Goal: Information Seeking & Learning: Learn about a topic

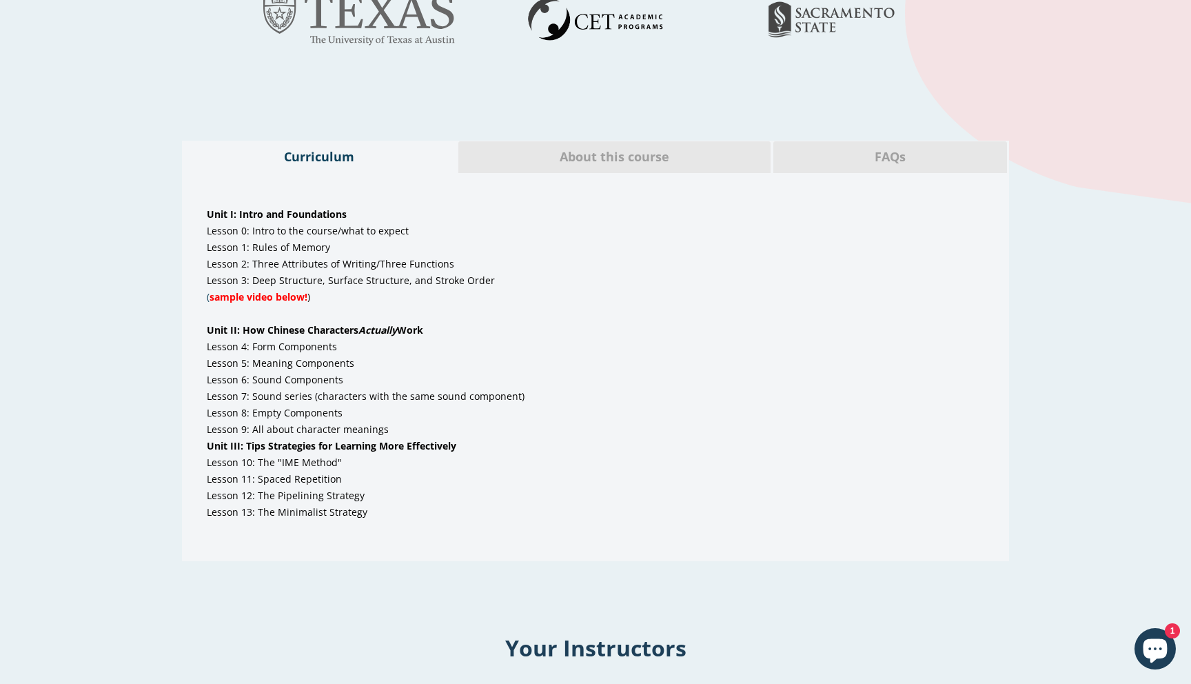
scroll to position [711, 0]
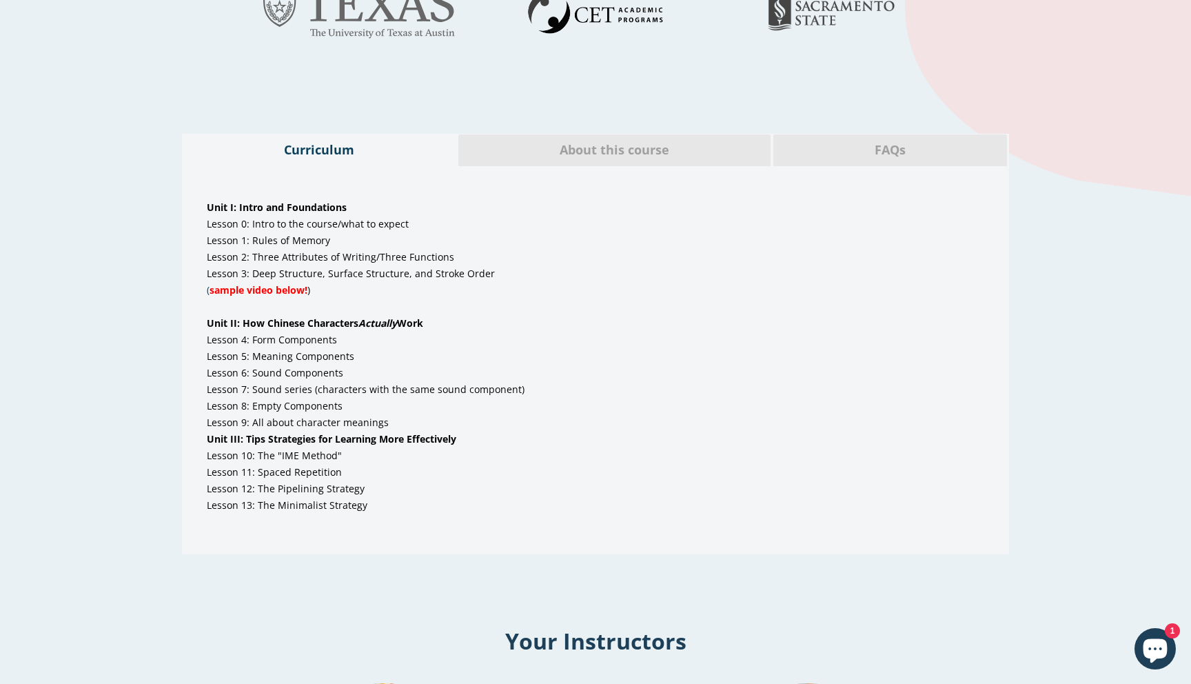
click at [238, 292] on span "sample video below!" at bounding box center [259, 289] width 98 height 13
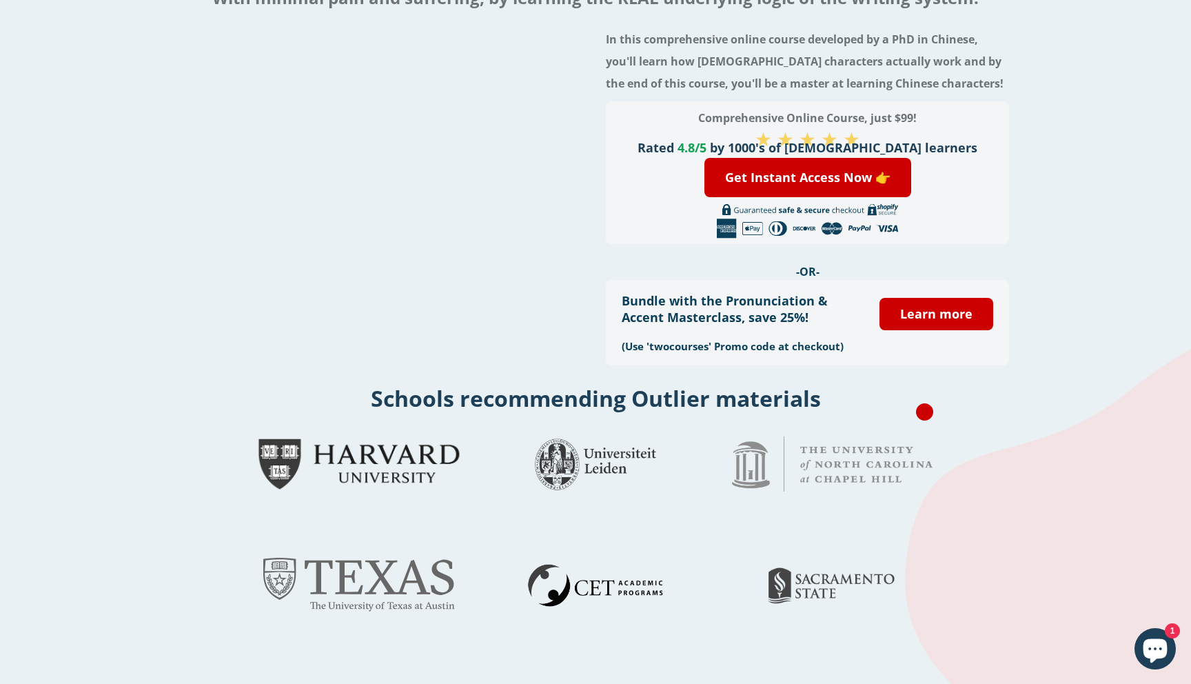
scroll to position [0, 0]
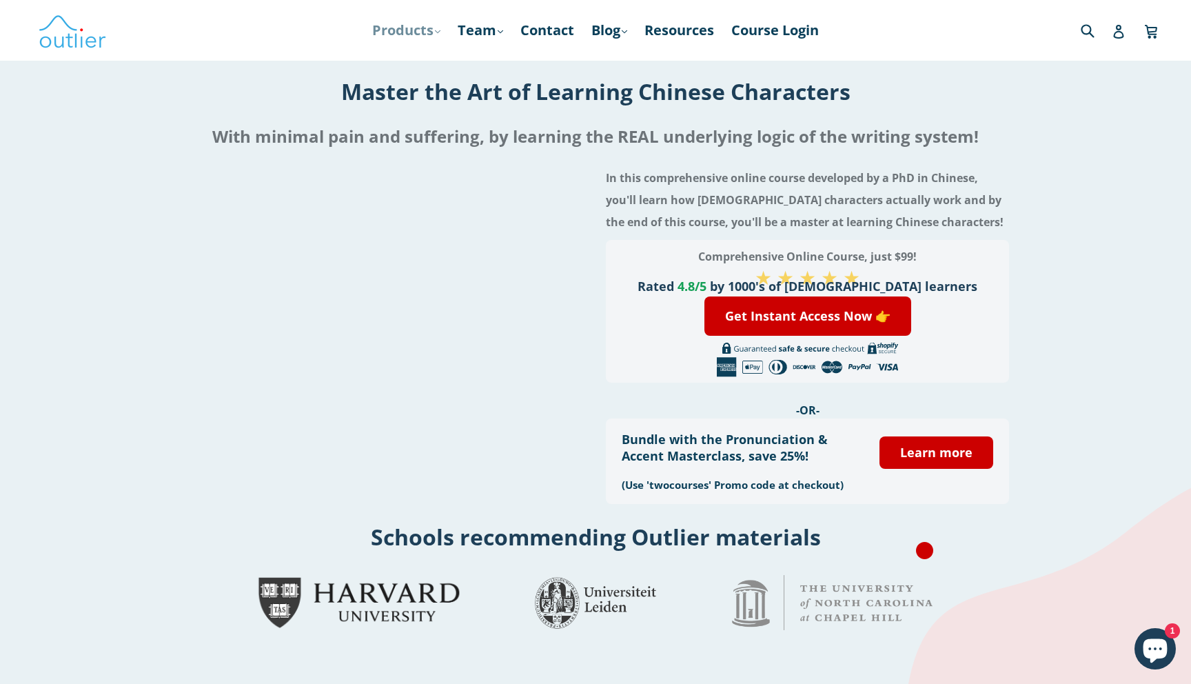
click at [435, 34] on link "Products .cls-1{fill:#231f20} expand" at bounding box center [406, 30] width 82 height 25
click at [627, 31] on icon at bounding box center [625, 31] width 6 height 3
click at [639, 64] on link "Chinese" at bounding box center [637, 67] width 83 height 26
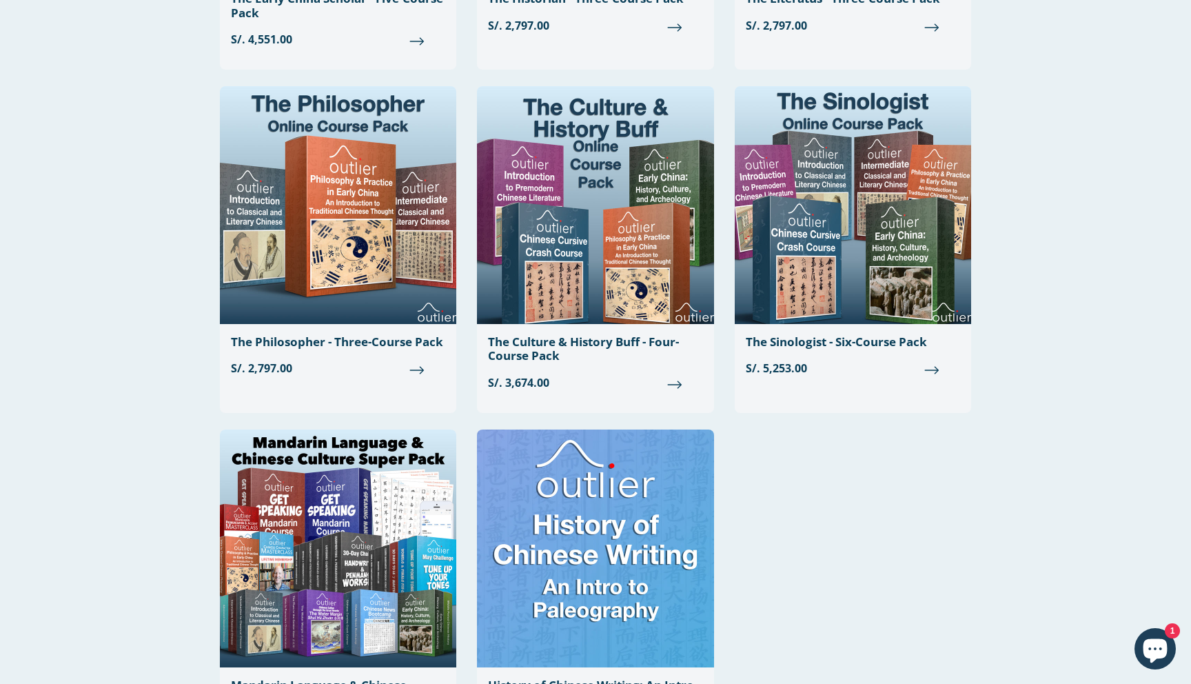
scroll to position [1915, 0]
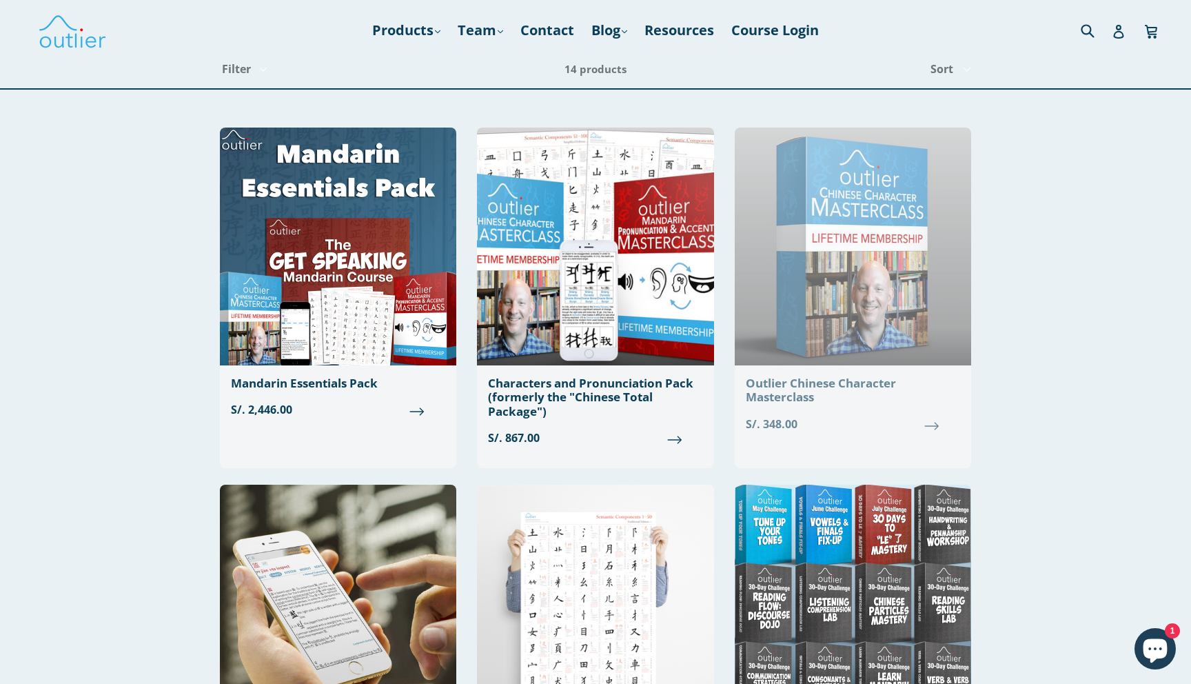
click at [817, 306] on img at bounding box center [853, 247] width 236 height 238
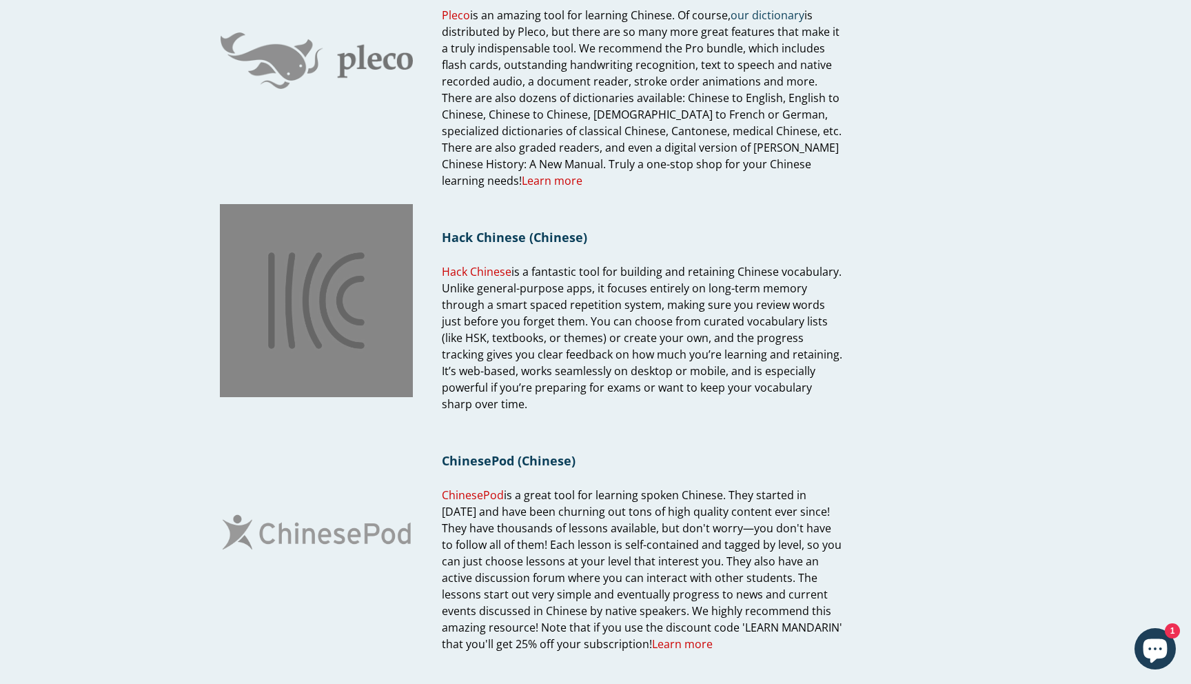
scroll to position [320, 0]
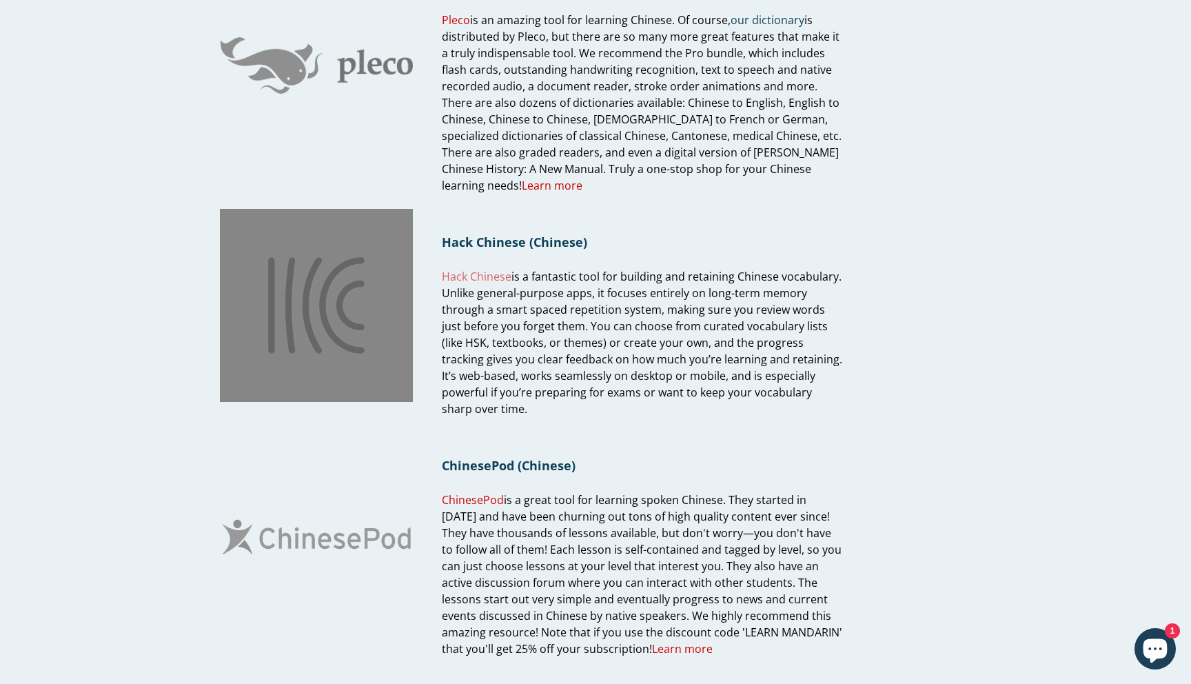
click at [489, 272] on link "Hack Chinese" at bounding box center [477, 277] width 70 height 16
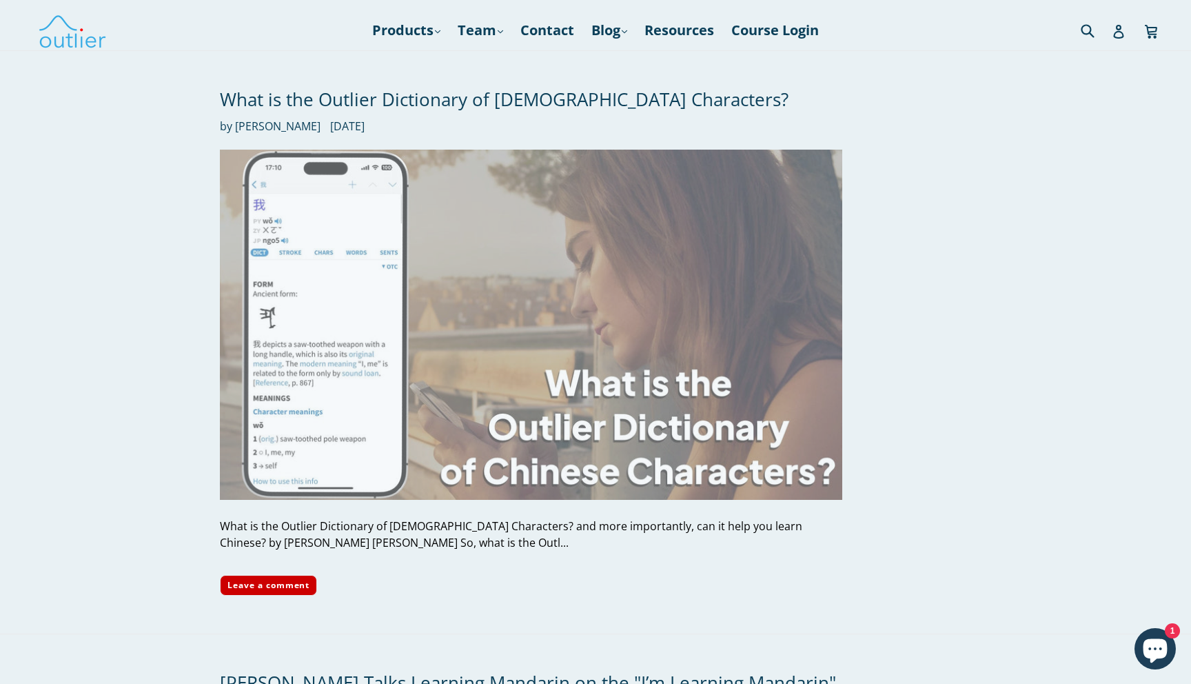
click at [340, 238] on img at bounding box center [531, 325] width 622 height 350
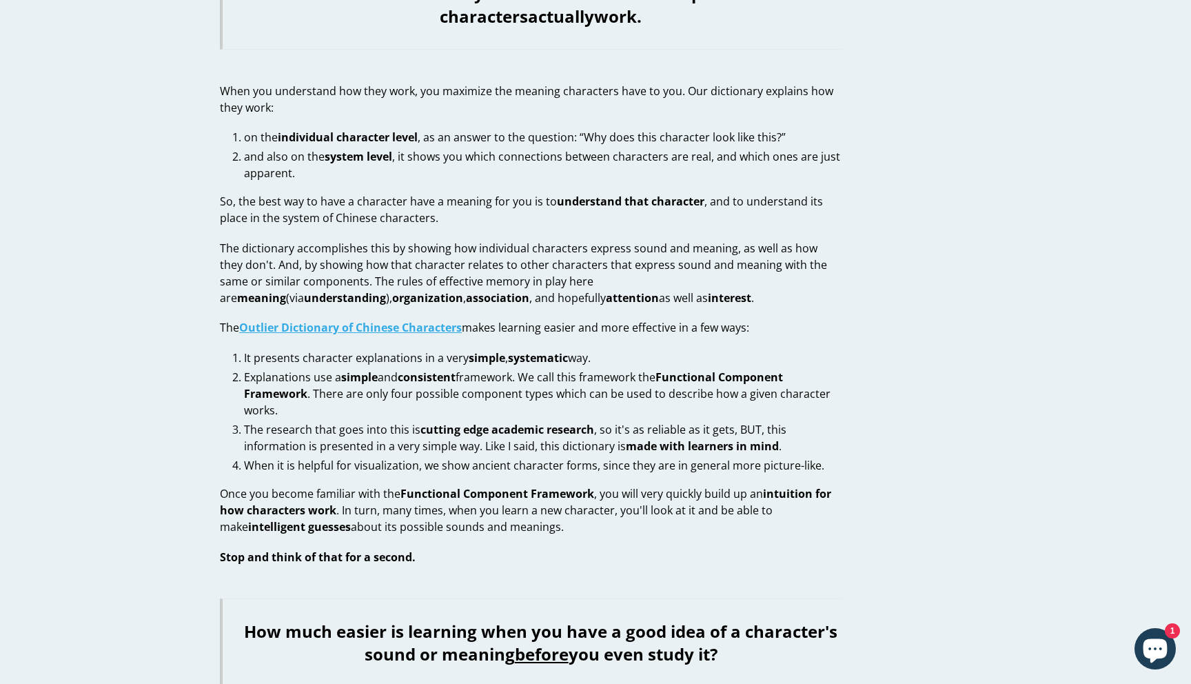
scroll to position [418, 0]
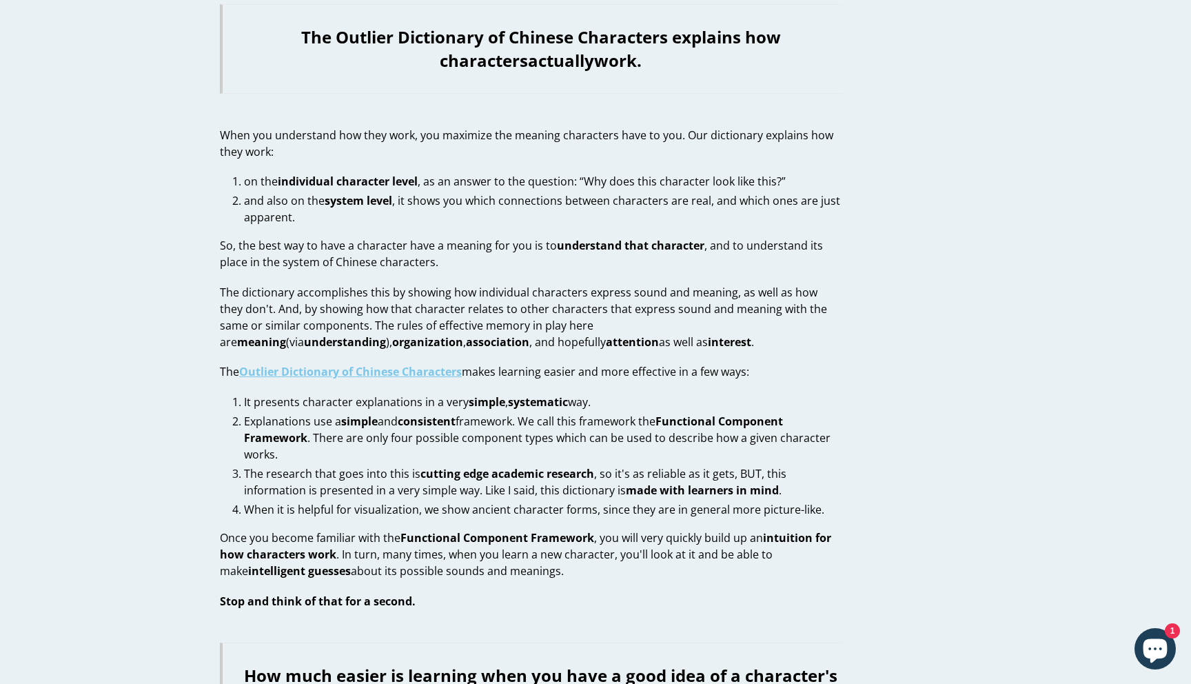
click at [431, 364] on strong "Outlier Dictionary of Chinese Characters" at bounding box center [350, 371] width 223 height 15
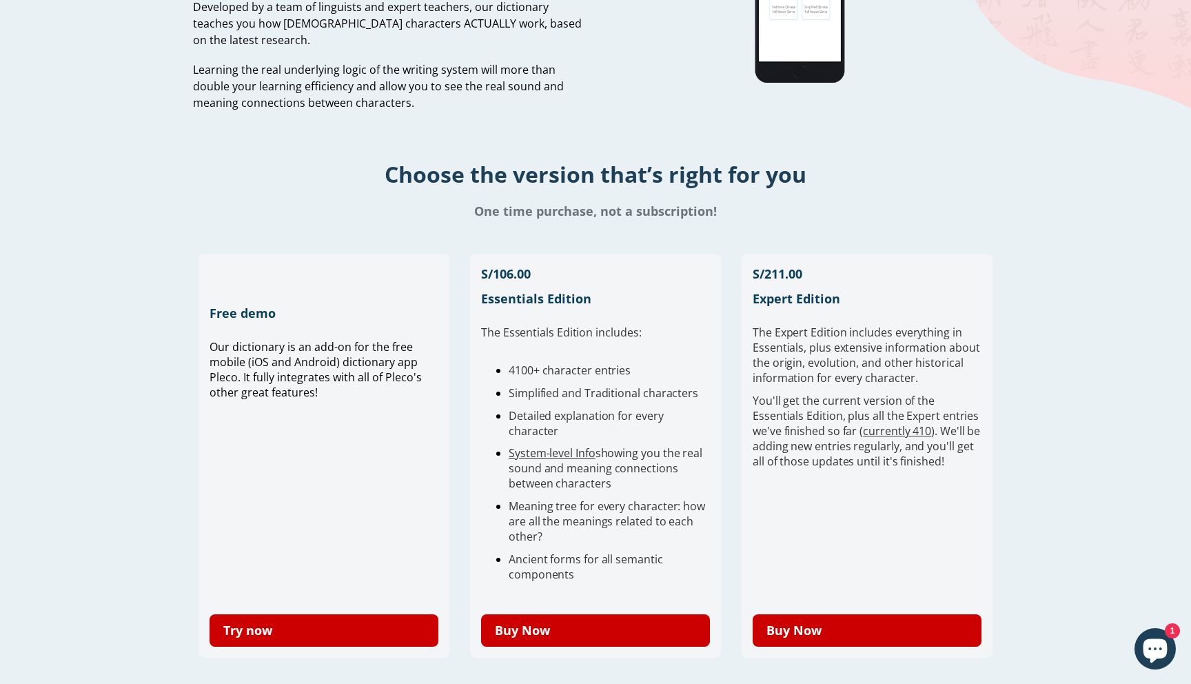
scroll to position [298, 0]
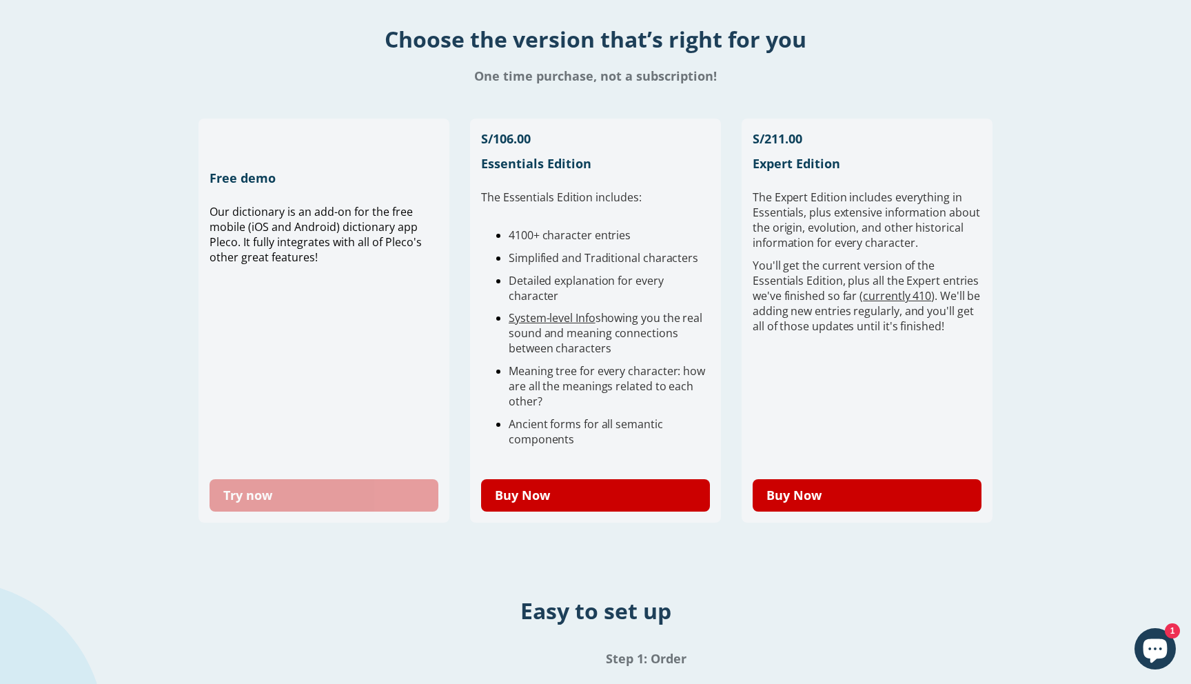
click at [345, 504] on link "Try now" at bounding box center [324, 495] width 229 height 32
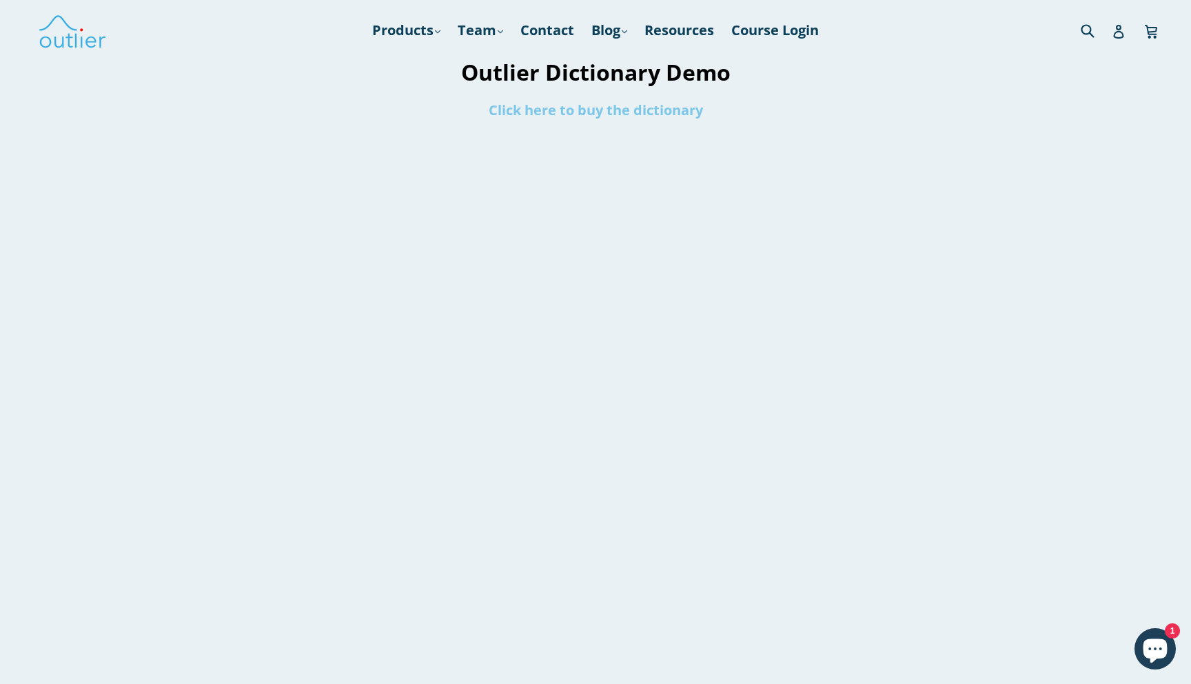
click at [629, 110] on link "Click here to buy the dictionary" at bounding box center [596, 110] width 214 height 19
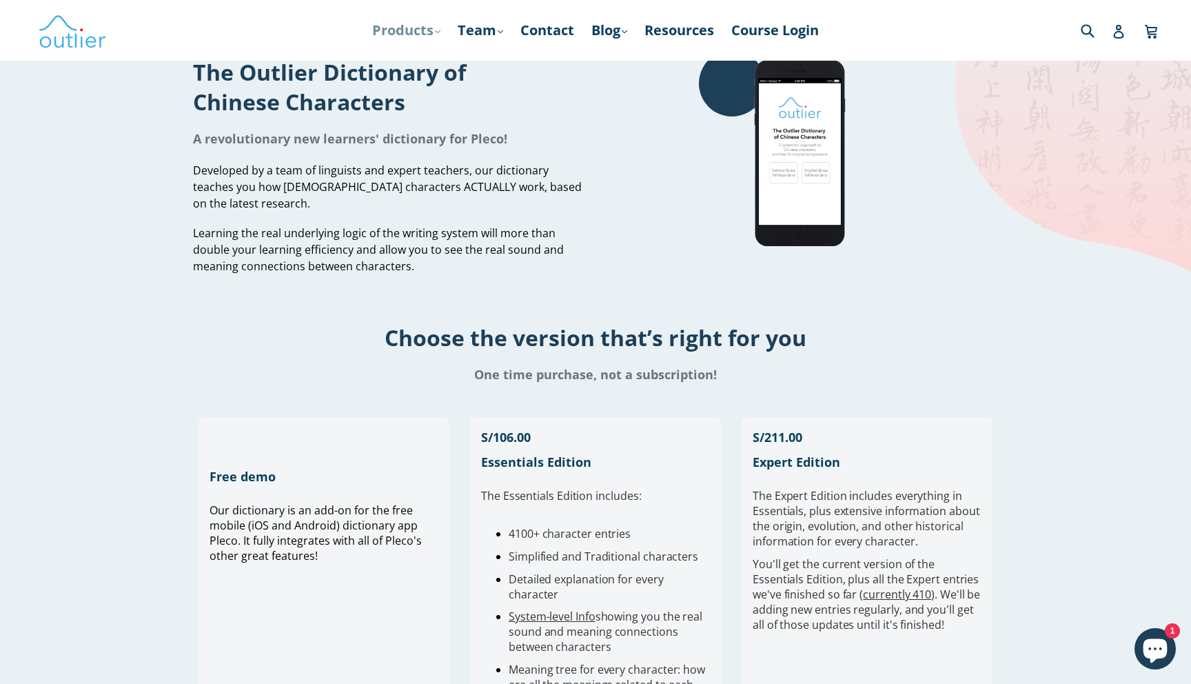
click at [420, 30] on link "Products .cls-1{fill:#231f20} expand" at bounding box center [406, 30] width 82 height 25
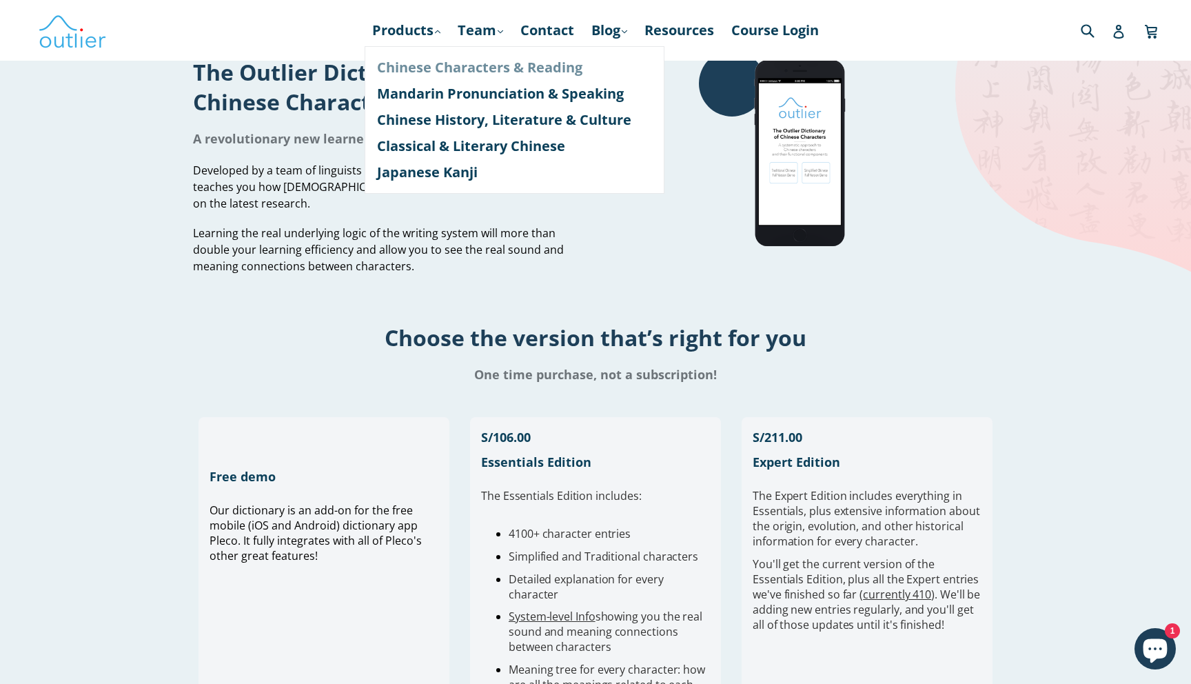
click at [432, 72] on link "Chinese Characters & Reading" at bounding box center [514, 67] width 275 height 26
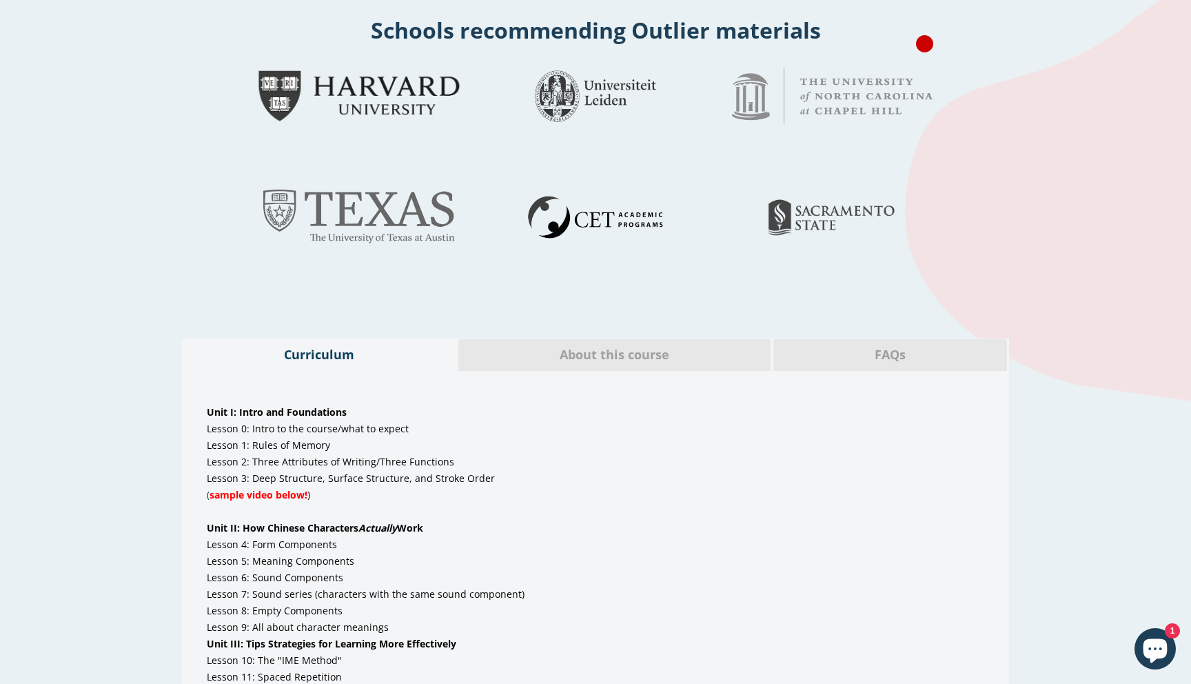
scroll to position [574, 0]
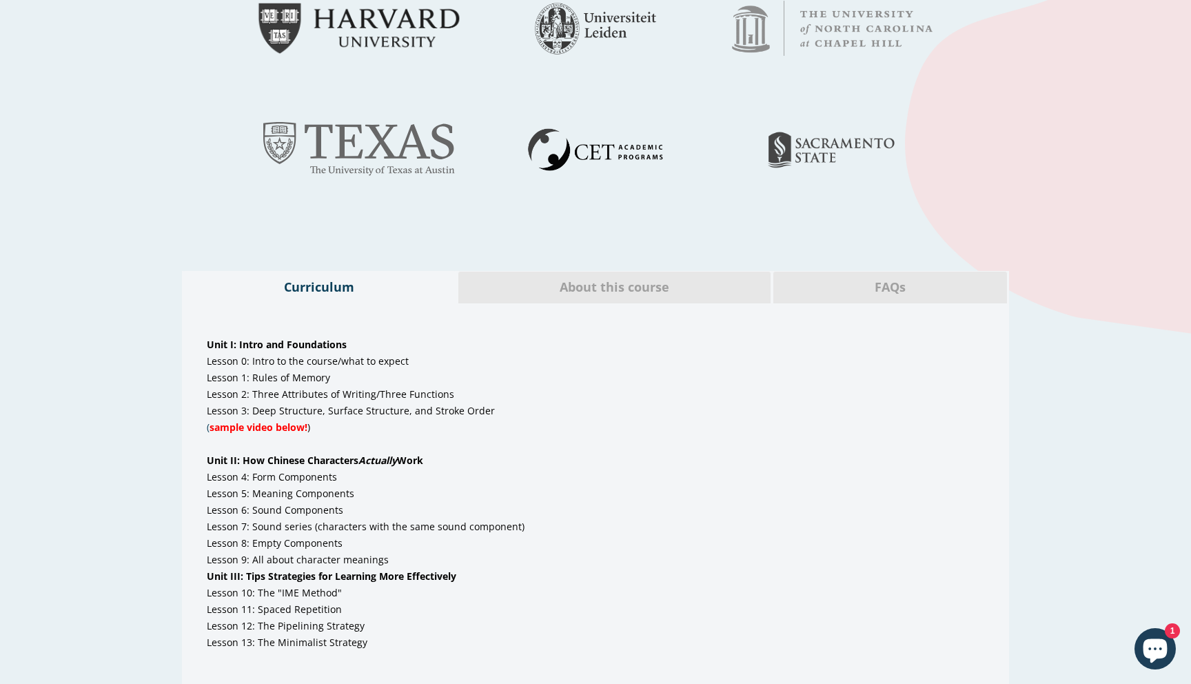
click at [555, 289] on span "About this course" at bounding box center [615, 287] width 292 height 18
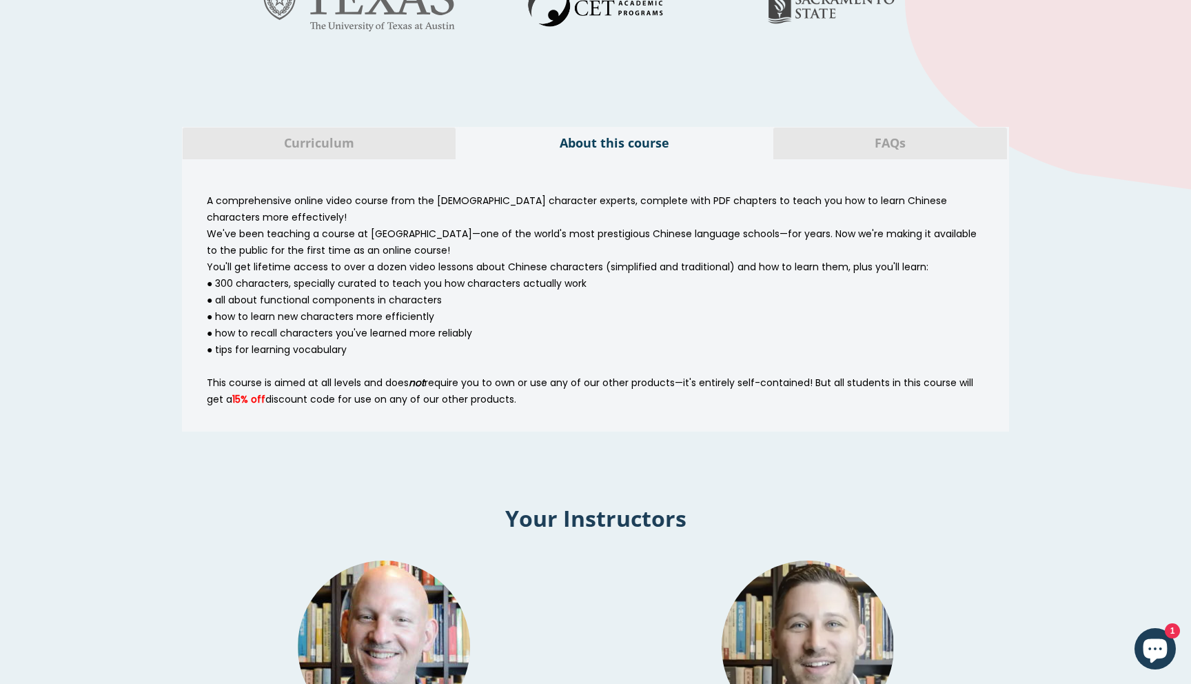
scroll to position [642, 0]
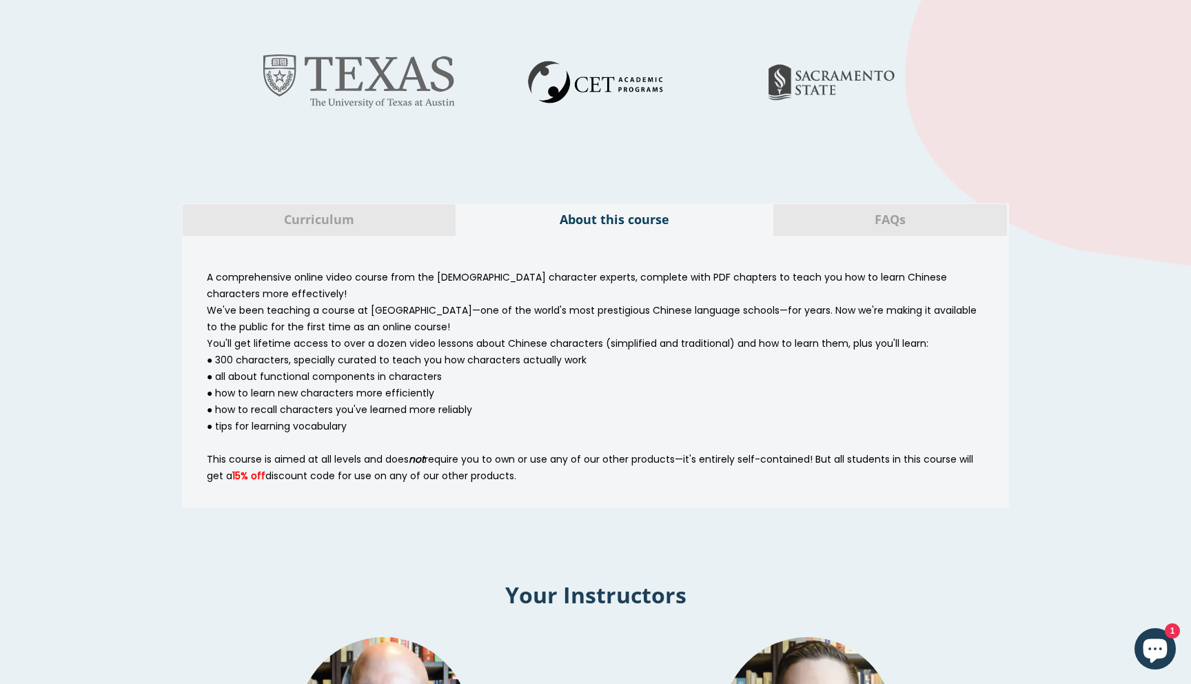
click at [784, 214] on span "FAQs" at bounding box center [890, 220] width 213 height 18
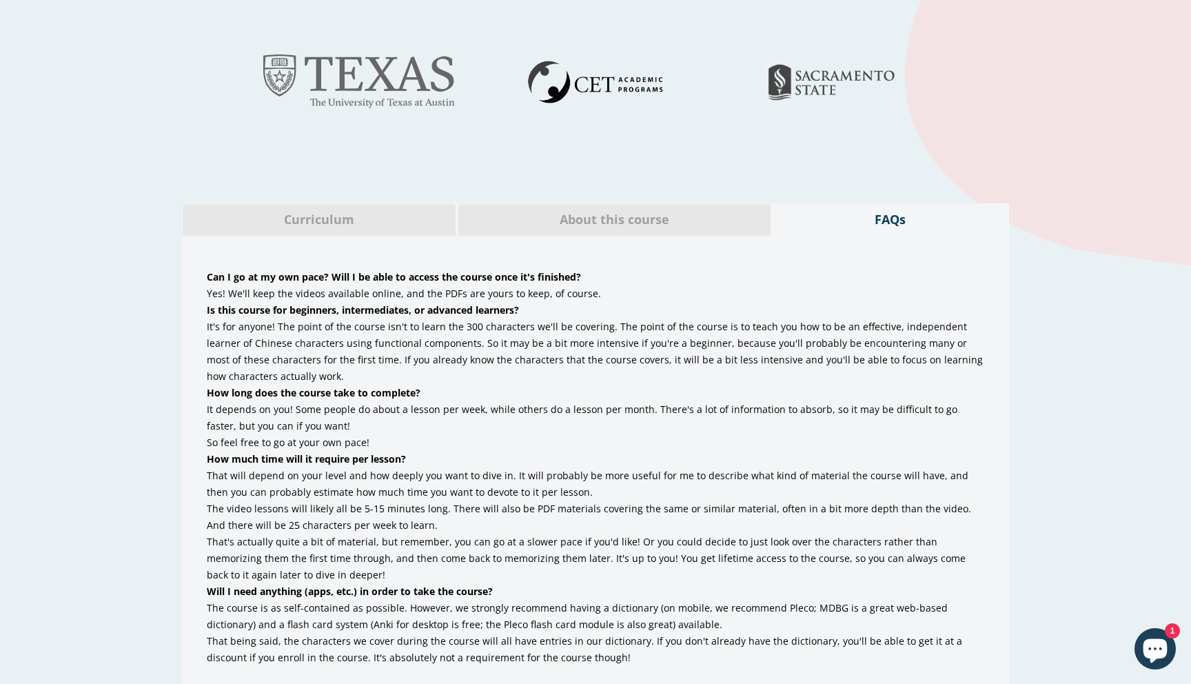
click at [682, 221] on span "About this course" at bounding box center [615, 220] width 292 height 18
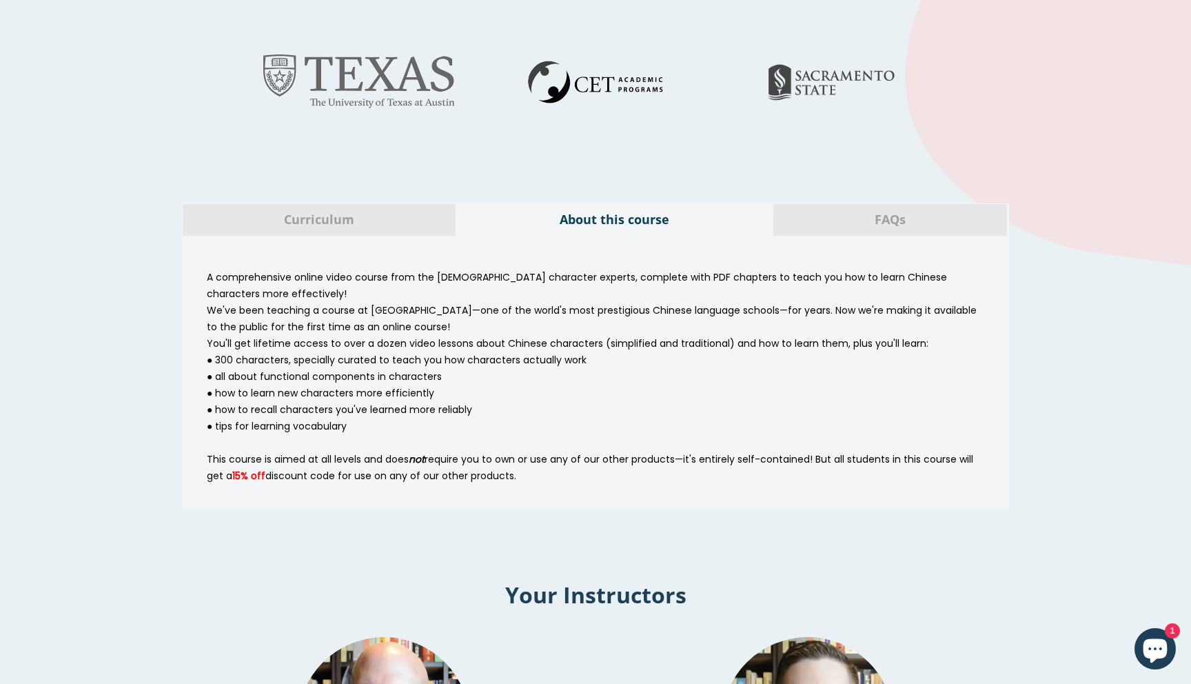
click at [871, 213] on span "FAQs" at bounding box center [890, 220] width 213 height 18
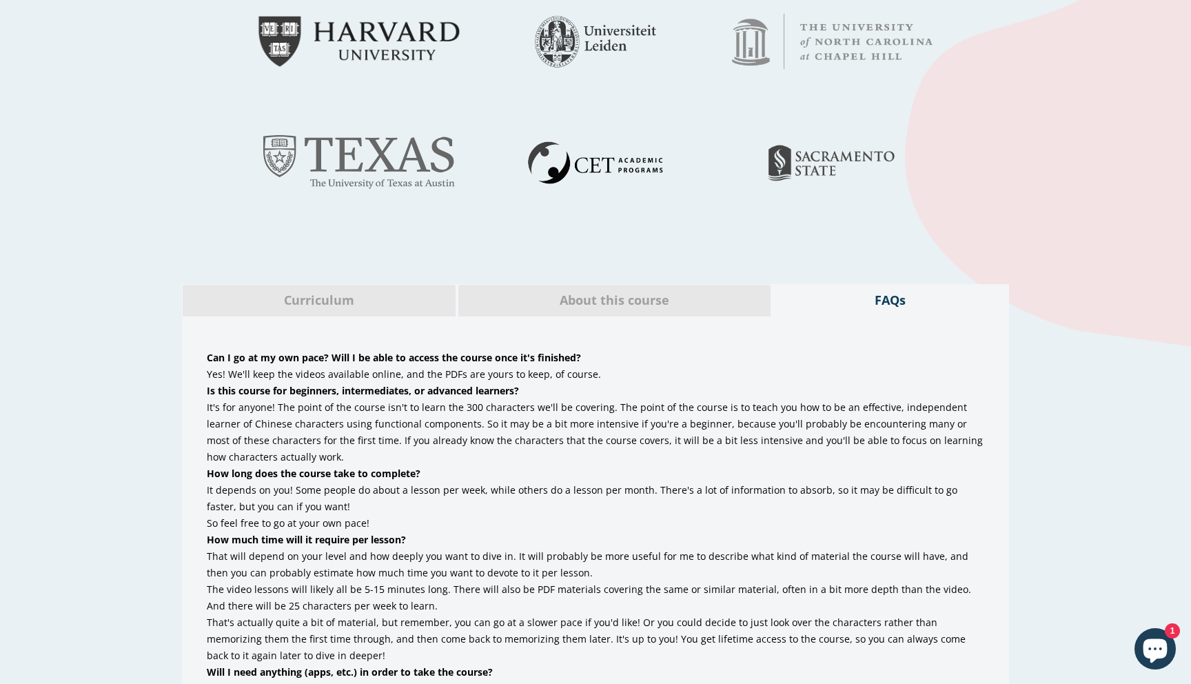
scroll to position [535, 0]
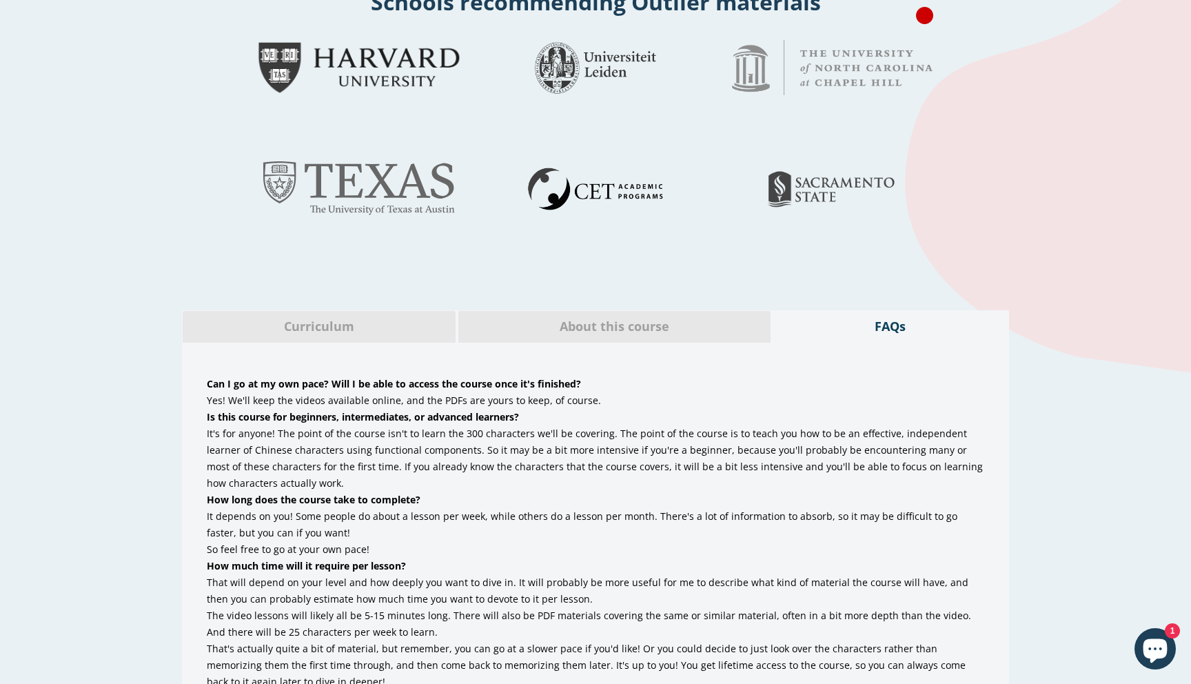
click at [664, 332] on span "About this course" at bounding box center [615, 327] width 292 height 18
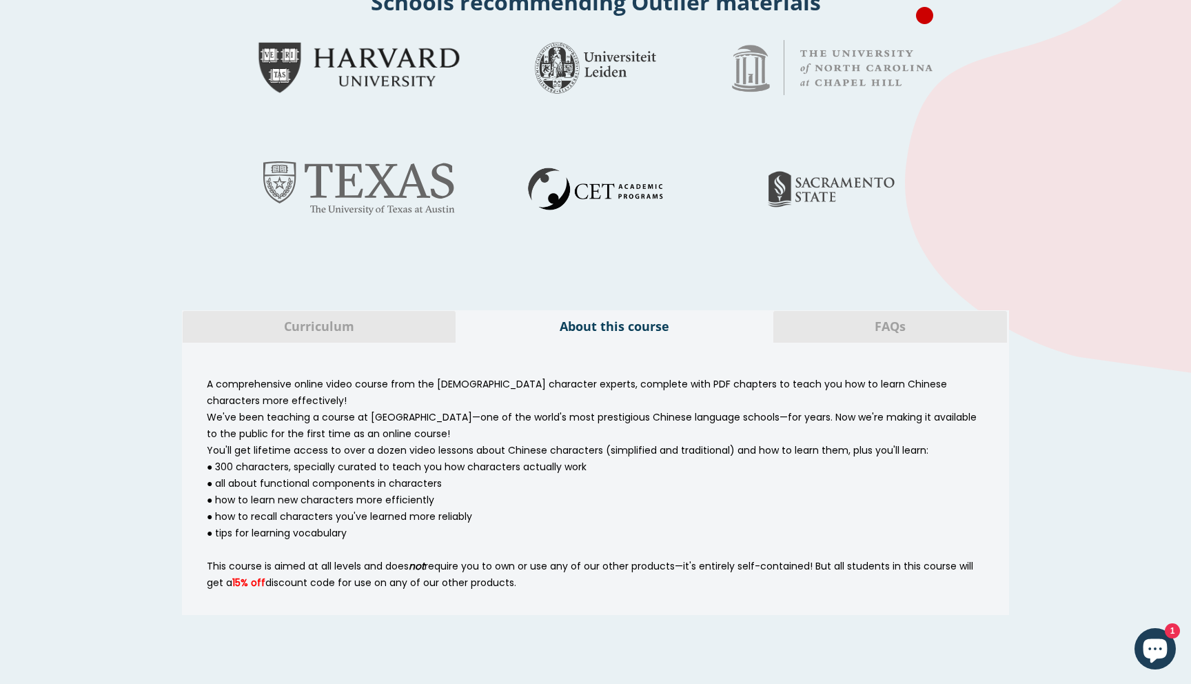
click at [423, 324] on span "Curriculum" at bounding box center [319, 327] width 252 height 18
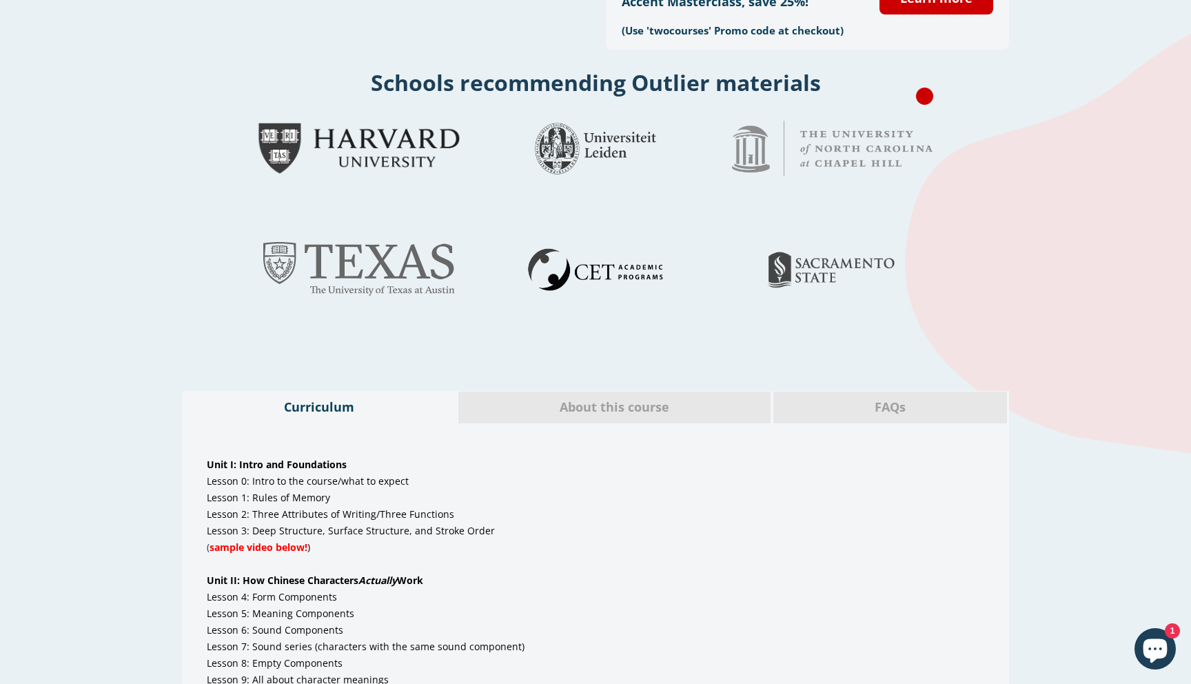
scroll to position [0, 0]
